Goal: Task Accomplishment & Management: Manage account settings

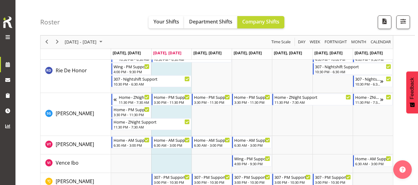
scroll to position [916, 0]
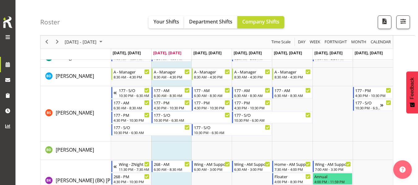
scroll to position [0, 0]
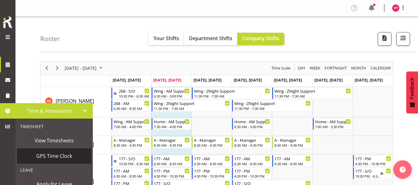
click at [38, 154] on span "GPS Time Clock" at bounding box center [54, 155] width 68 height 9
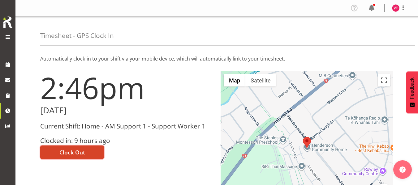
click at [81, 151] on span "Clock Out" at bounding box center [72, 152] width 26 height 8
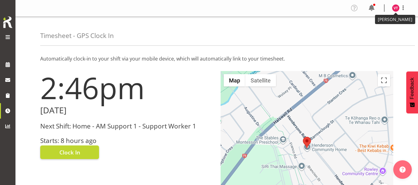
click at [397, 9] on img at bounding box center [395, 7] width 7 height 7
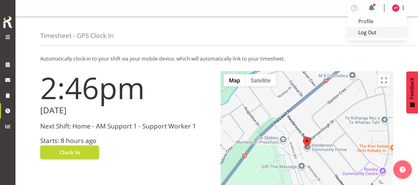
click at [369, 33] on link "Log Out" at bounding box center [376, 32] width 59 height 11
